Goal: Feedback & Contribution: Contribute content

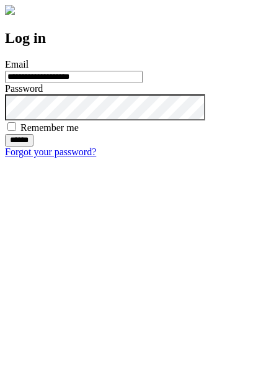
type input "**********"
click at [34, 146] on input "******" at bounding box center [19, 140] width 29 height 12
type input "**********"
click at [34, 146] on input "******" at bounding box center [19, 140] width 29 height 12
